Goal: Task Accomplishment & Management: Use online tool/utility

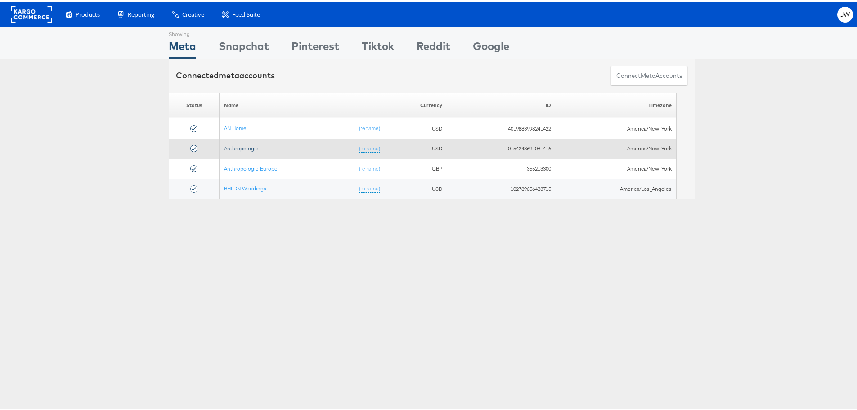
click at [245, 149] on link "Anthropologie" at bounding box center [241, 146] width 35 height 7
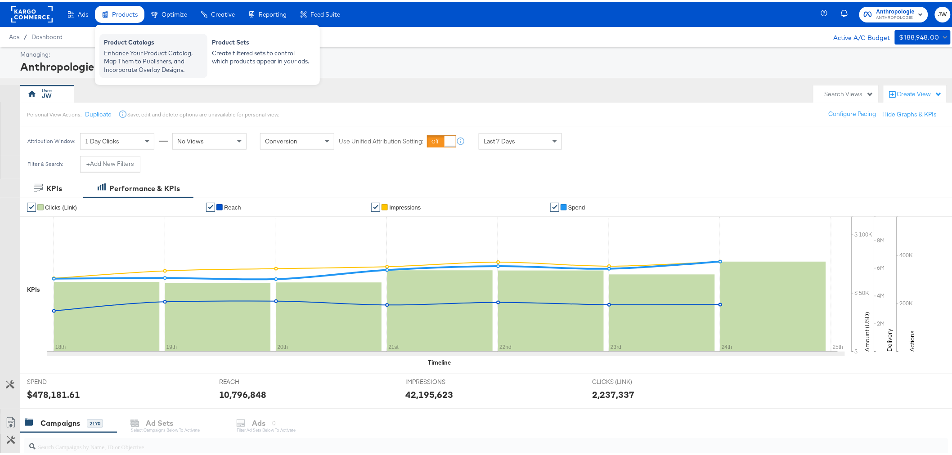
click at [136, 65] on div "Enhance Your Product Catalog, Map Them to Publishers, and Incorporate Overlay D…" at bounding box center [153, 59] width 99 height 25
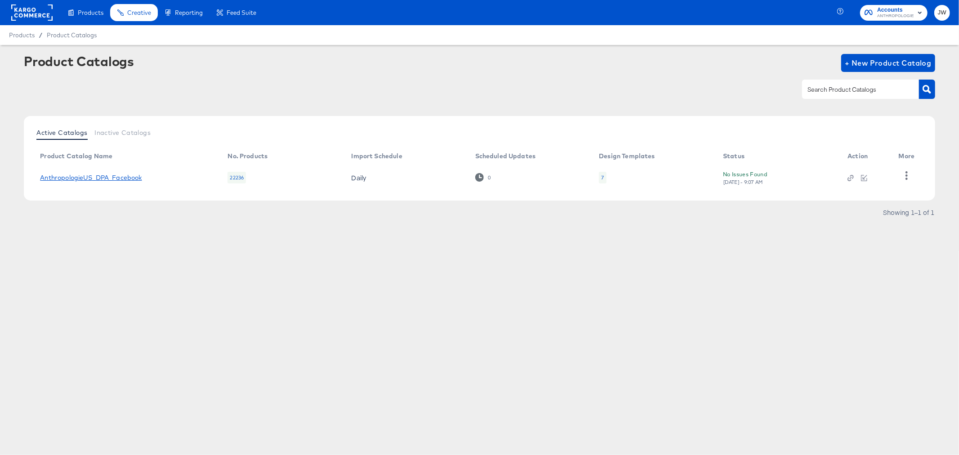
click at [142, 179] on link "AnthropologieUS_DPA_Facebook" at bounding box center [91, 177] width 102 height 7
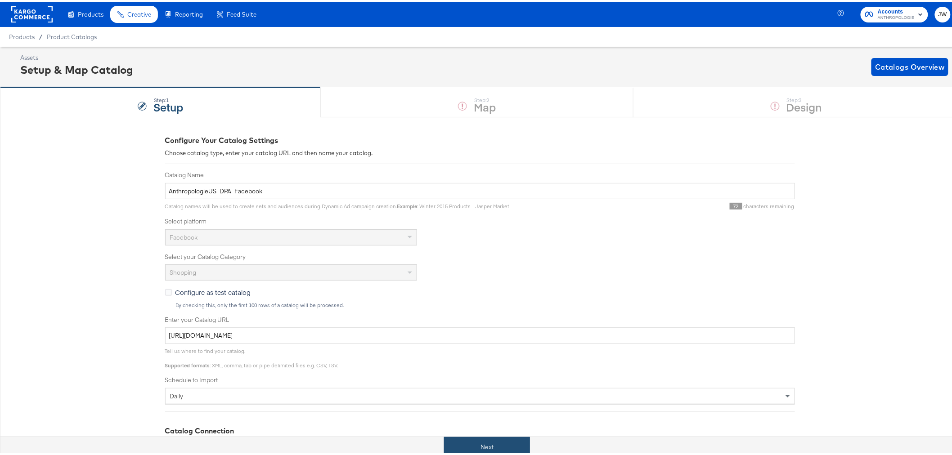
click at [487, 440] on button "Next" at bounding box center [487, 445] width 86 height 20
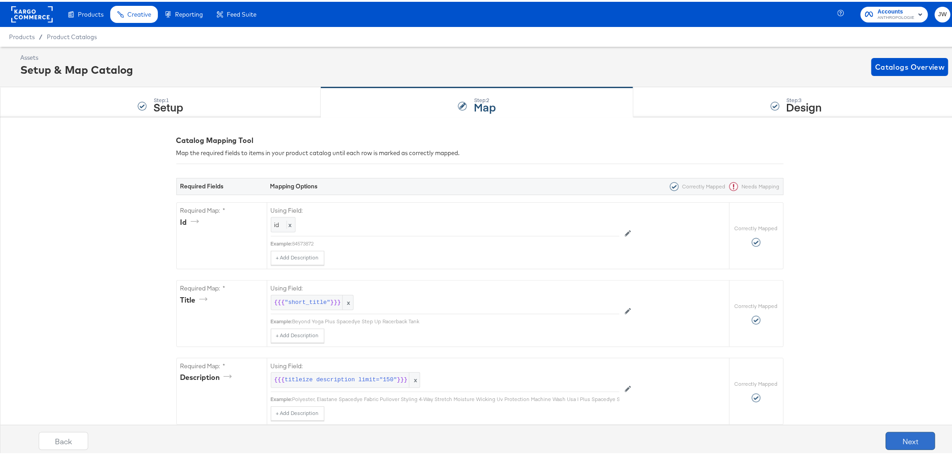
click at [901, 443] on button "Next" at bounding box center [910, 439] width 49 height 18
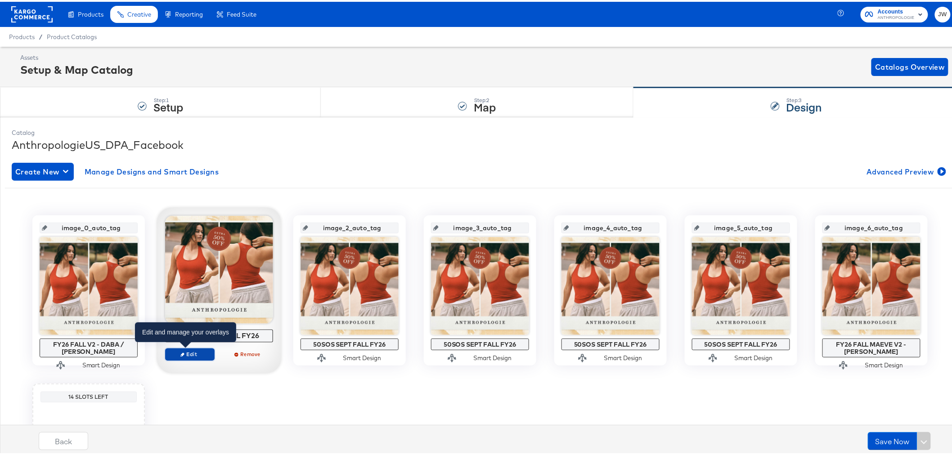
click at [192, 354] on span "Edit" at bounding box center [189, 352] width 41 height 7
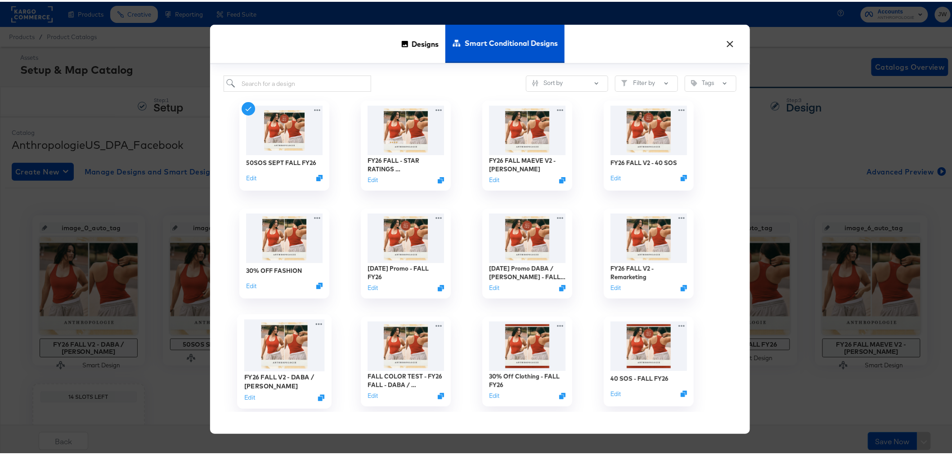
click at [268, 351] on img at bounding box center [284, 344] width 81 height 52
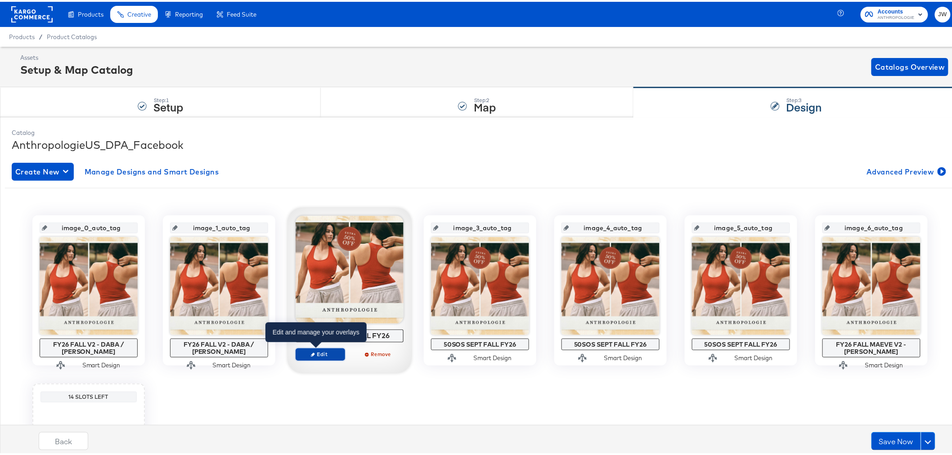
click at [331, 355] on span "Edit" at bounding box center [319, 352] width 41 height 7
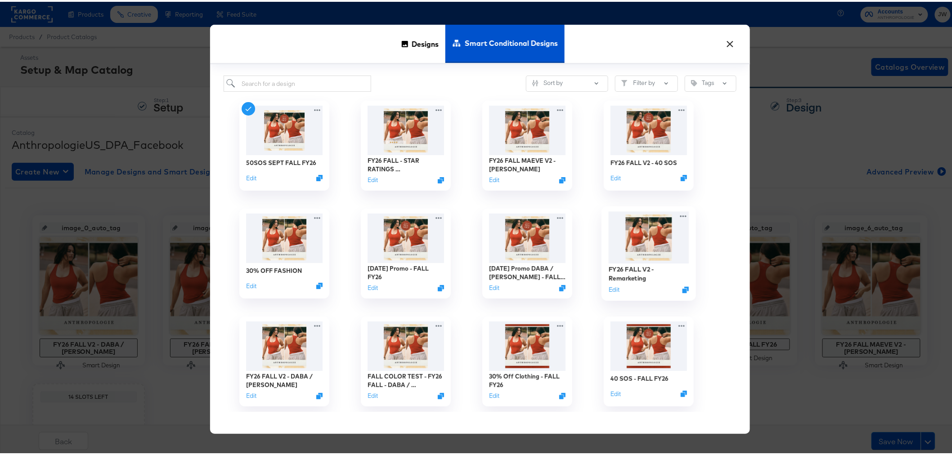
click at [645, 248] on img at bounding box center [648, 236] width 81 height 52
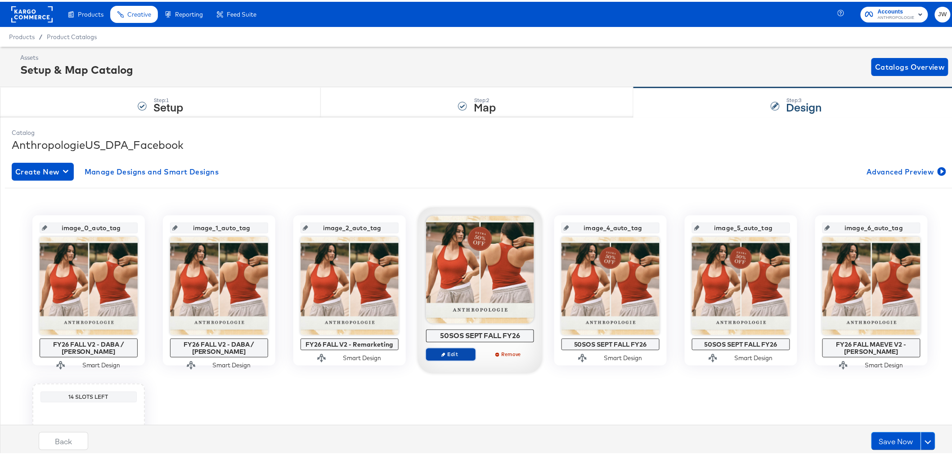
click at [444, 353] on span "Edit" at bounding box center [450, 352] width 41 height 7
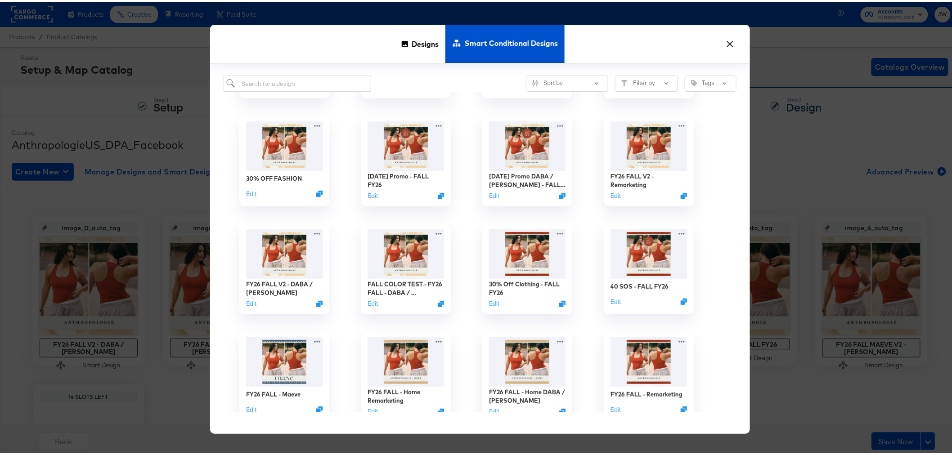
scroll to position [100, 0]
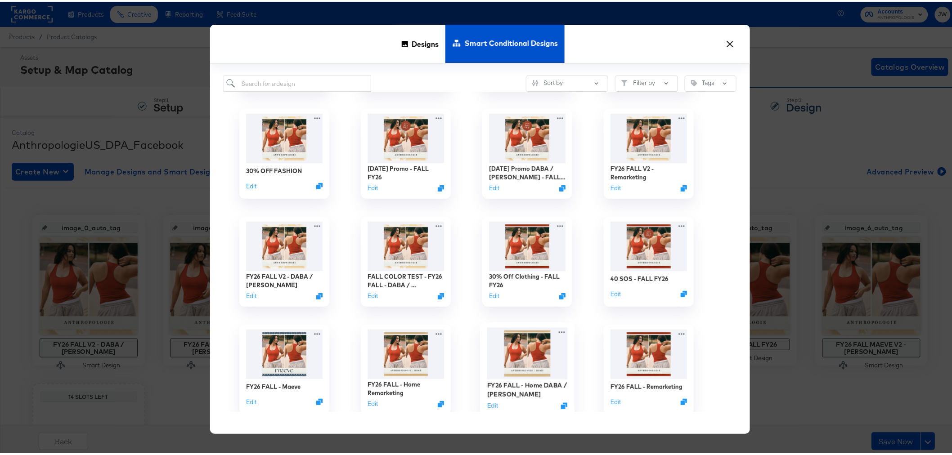
click at [528, 360] on img at bounding box center [527, 352] width 81 height 52
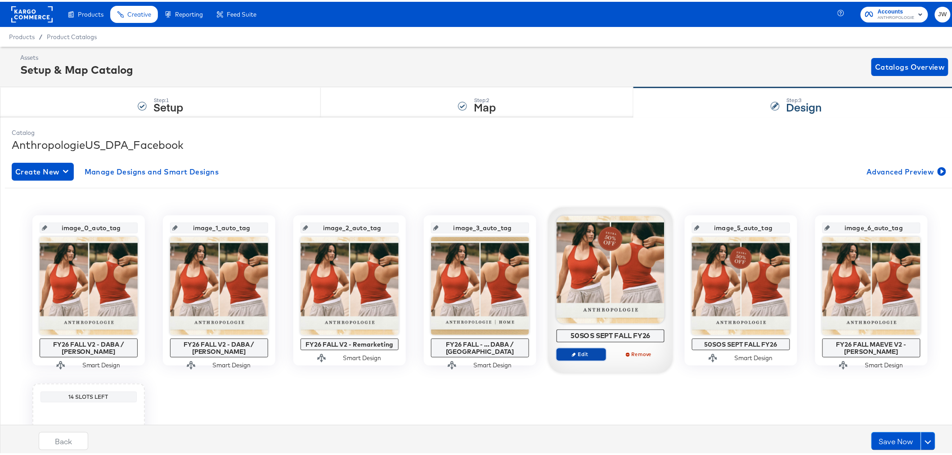
click at [573, 354] on span "Edit" at bounding box center [580, 352] width 41 height 7
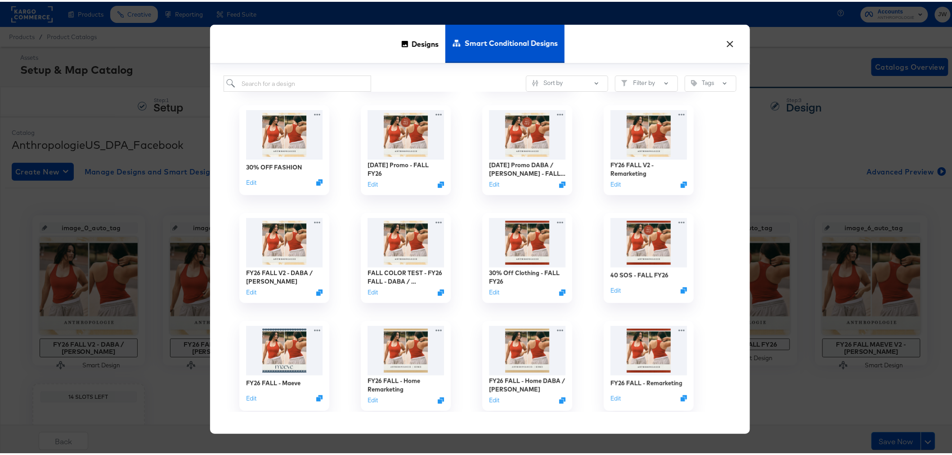
scroll to position [200, 0]
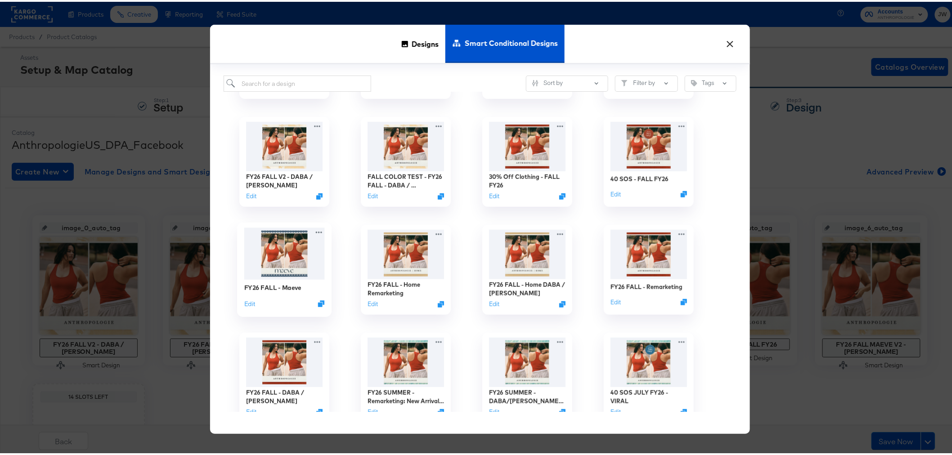
click at [290, 253] on img at bounding box center [284, 252] width 81 height 52
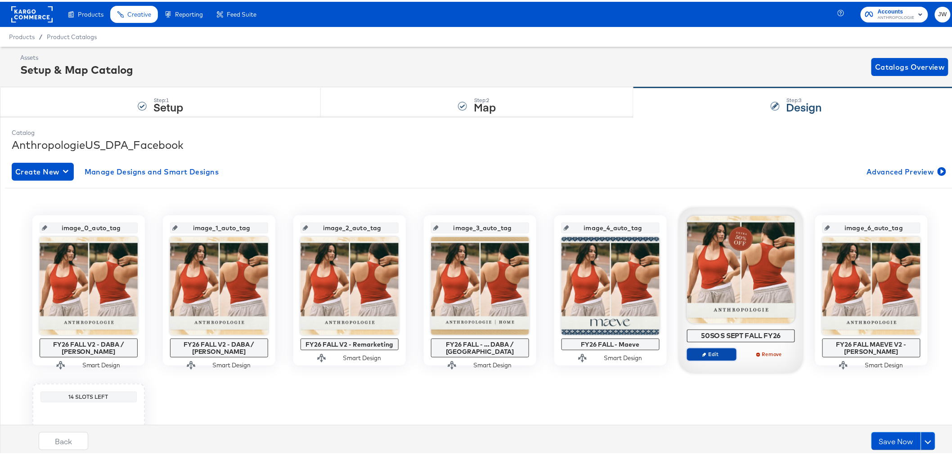
click at [718, 354] on span "Edit" at bounding box center [710, 352] width 41 height 7
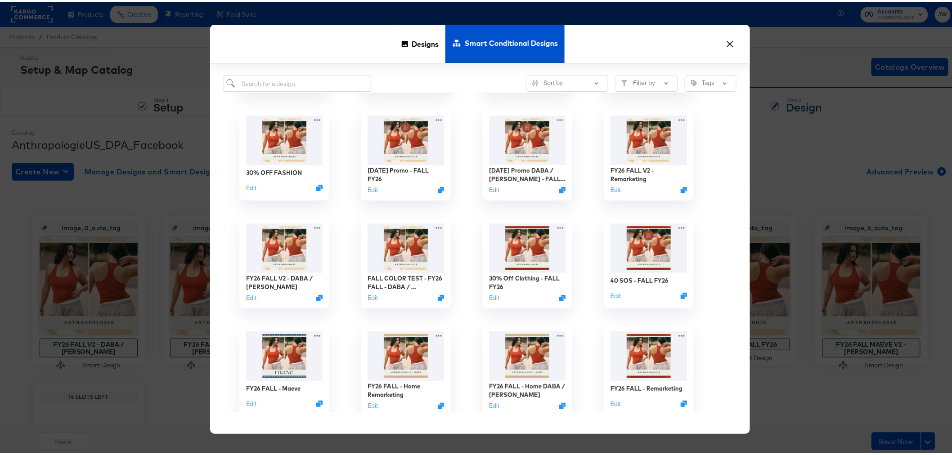
scroll to position [100, 0]
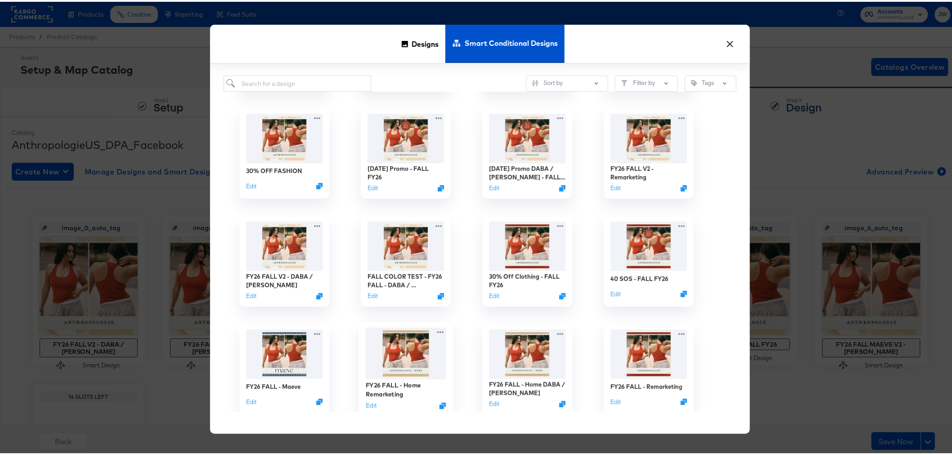
click at [412, 361] on img at bounding box center [405, 352] width 81 height 52
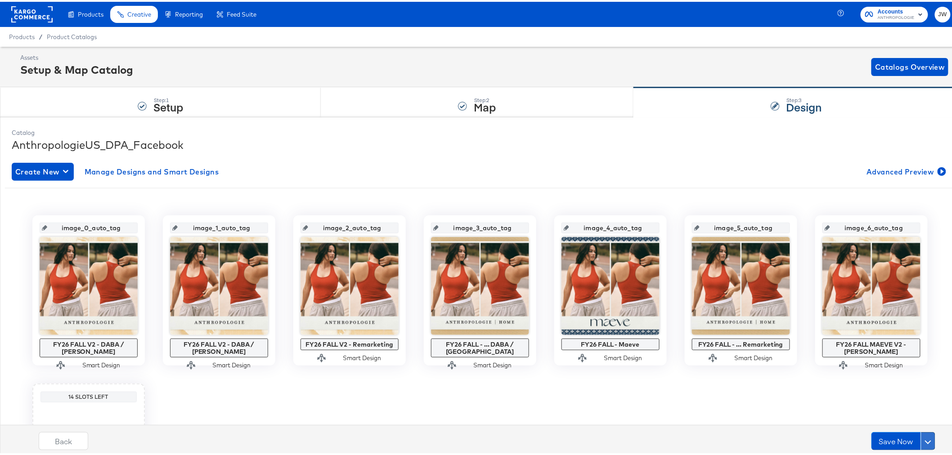
click at [924, 439] on button at bounding box center [928, 439] width 14 height 18
click at [886, 418] on div "Schedule Save" at bounding box center [906, 422] width 41 height 9
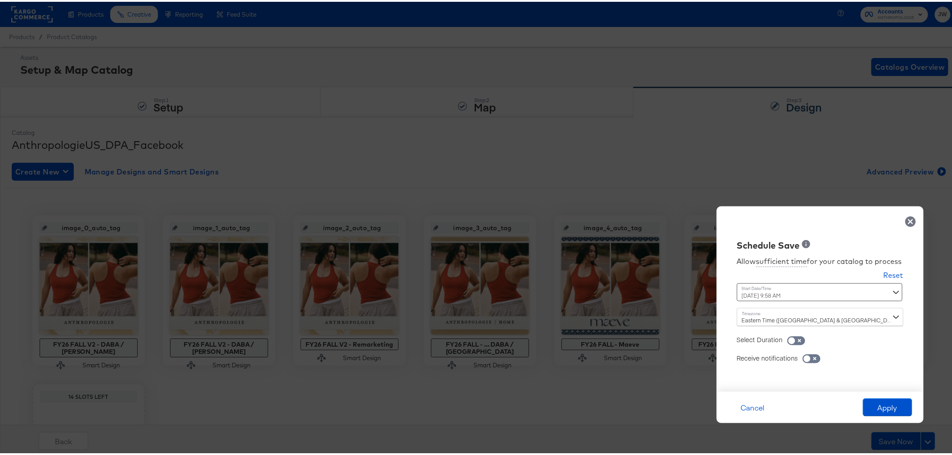
click at [888, 289] on div "Time : [DATE] 9:58 AM ‹ [DATE] › Su Mo Tu We Th Fr Sa 31 1 2 3 4 5 6 7 8 9 10 1…" at bounding box center [820, 294] width 166 height 25
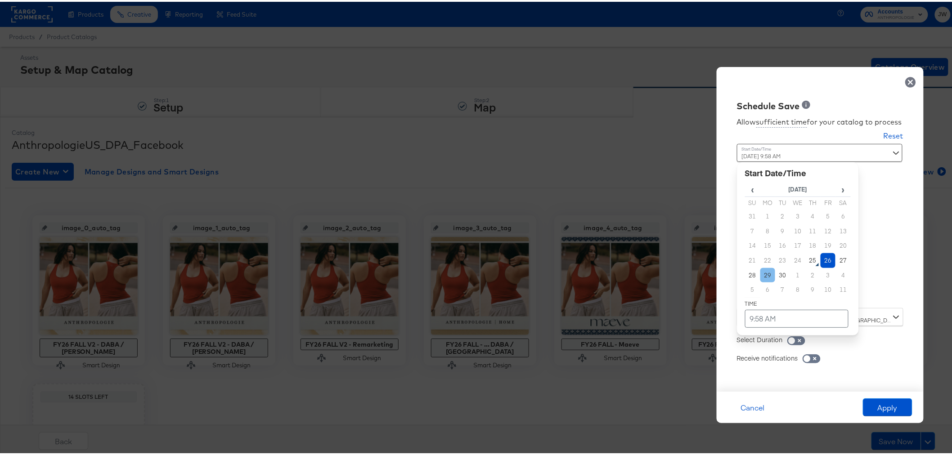
click at [760, 273] on td "29" at bounding box center [767, 273] width 15 height 15
click at [761, 321] on td "9:58 AM" at bounding box center [796, 317] width 103 height 18
click at [770, 222] on span "▲" at bounding box center [779, 223] width 18 height 18
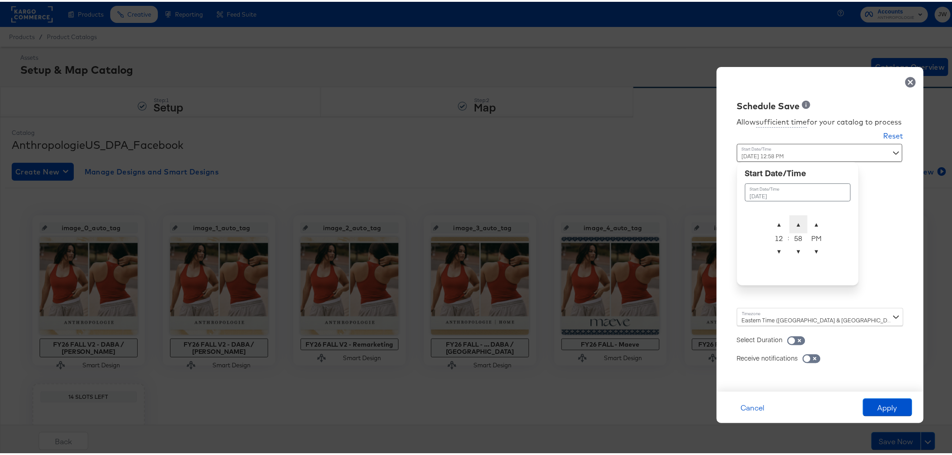
click at [795, 225] on span "▲" at bounding box center [798, 223] width 18 height 18
type input "[DATE] 12:00 AM"
click at [813, 251] on span "▼" at bounding box center [816, 250] width 18 height 18
click at [893, 403] on button "Apply" at bounding box center [887, 406] width 49 height 18
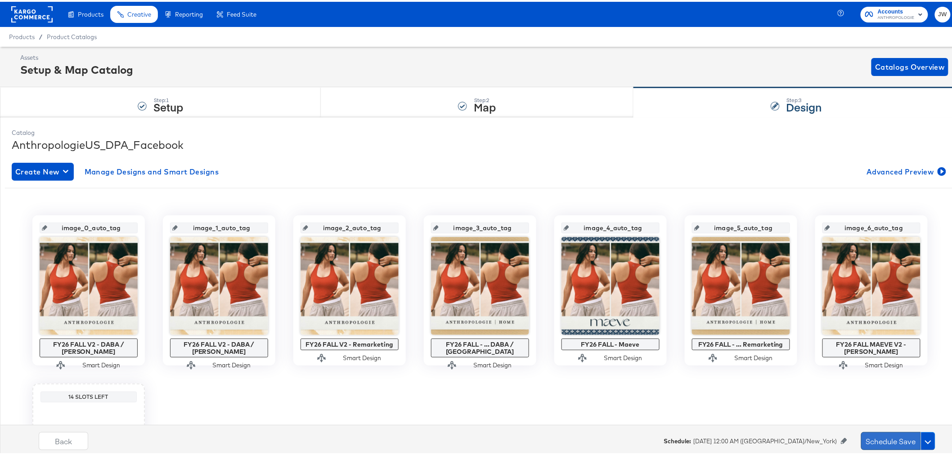
click at [880, 438] on button "Schedule Save" at bounding box center [891, 439] width 60 height 18
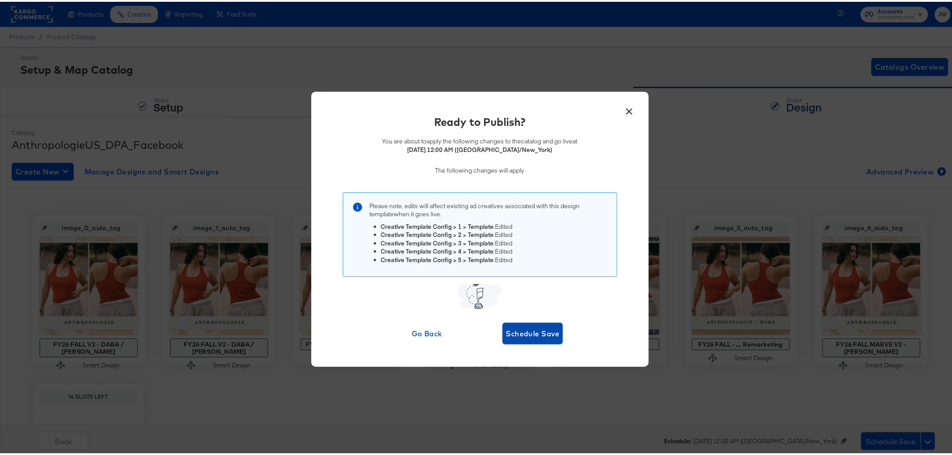
click at [534, 335] on span "Schedule Save" at bounding box center [533, 332] width 54 height 13
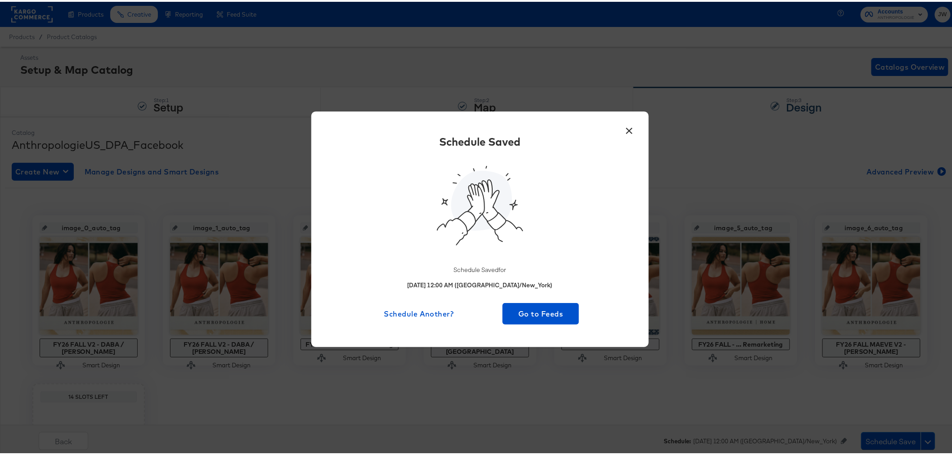
click at [628, 127] on button "×" at bounding box center [629, 127] width 16 height 16
